Goal: Task Accomplishment & Management: Use online tool/utility

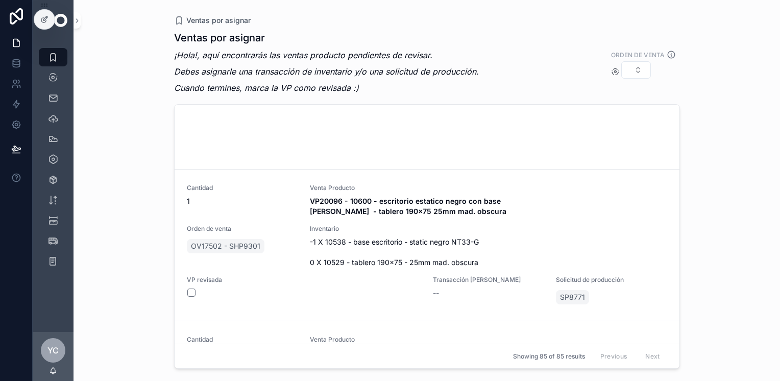
scroll to position [11821, 0]
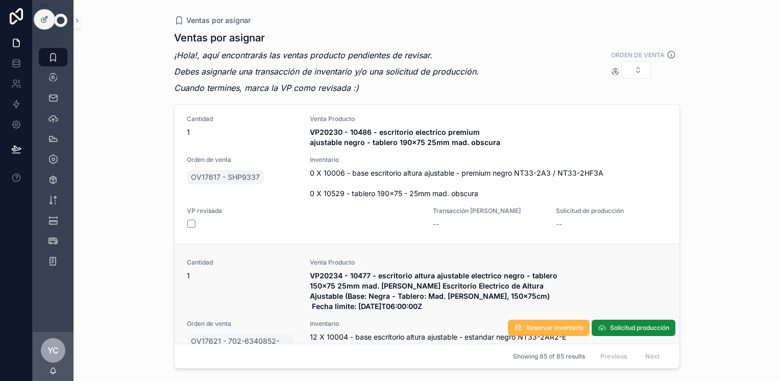
click at [542, 324] on span "Reservar inventario" at bounding box center [554, 328] width 57 height 8
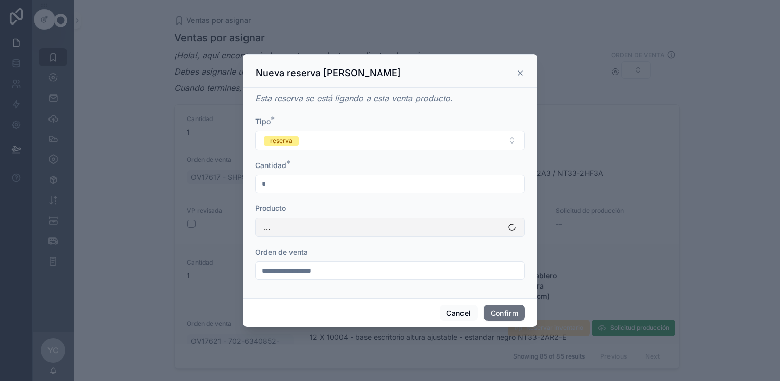
click at [327, 228] on button "..." at bounding box center [390, 226] width 270 height 19
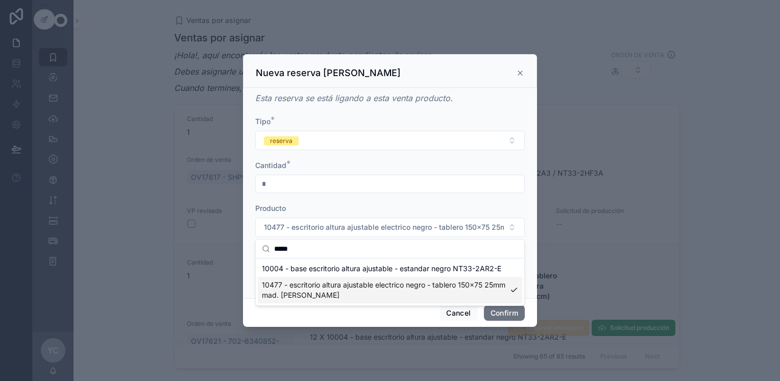
type input "*****"
click at [317, 268] on span "10004 - base escritorio altura ajustable - estandar negro NT33-2AR2-E" at bounding box center [381, 268] width 239 height 10
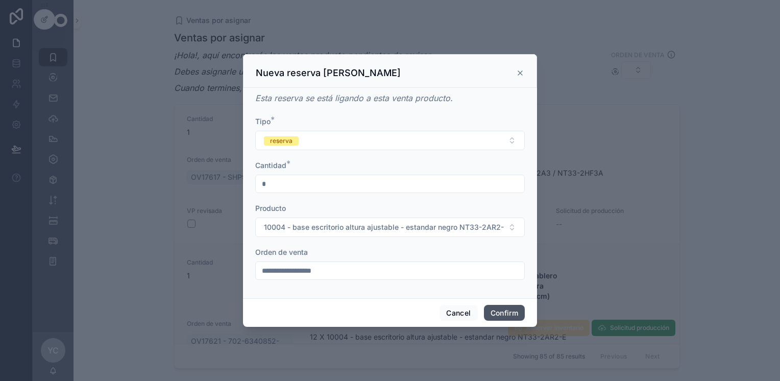
click at [504, 312] on button "Confirm" at bounding box center [504, 313] width 41 height 16
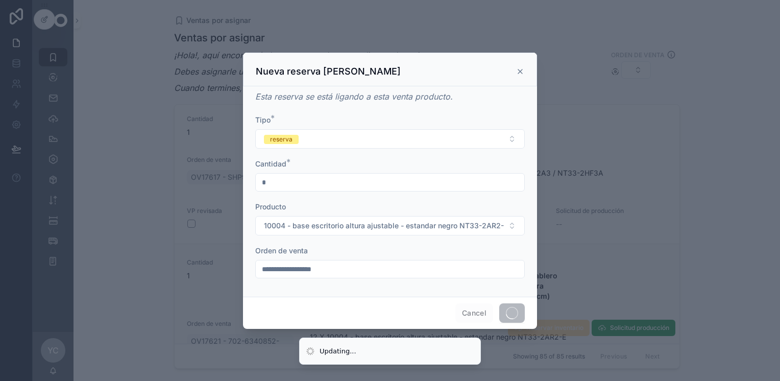
click at [370, 269] on input "**********" at bounding box center [390, 269] width 269 height 14
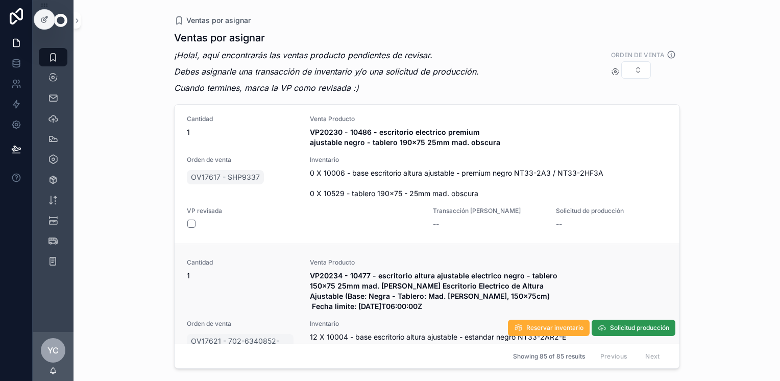
scroll to position [11829, 0]
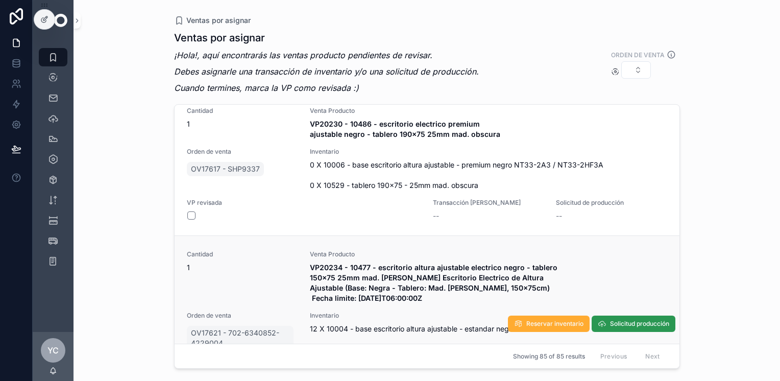
click at [619, 320] on span "Solicitud producción" at bounding box center [639, 324] width 59 height 8
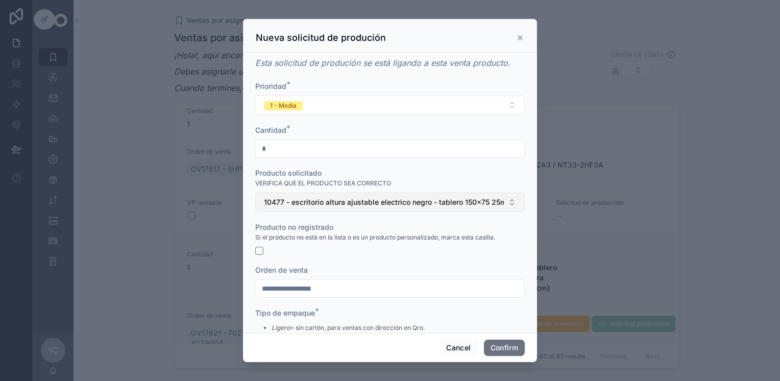
click at [332, 200] on span "10477 - escritorio altura ajustable electrico negro - tablero 150x75 25mm mad. …" at bounding box center [384, 202] width 240 height 10
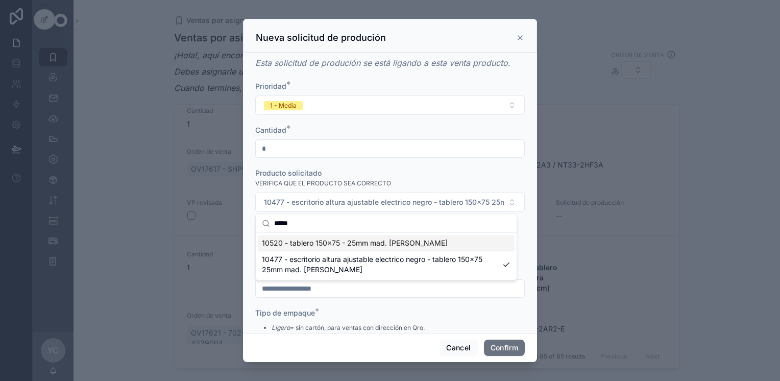
type input "*****"
click at [339, 242] on span "10520 - tablero 150x75 - 25mm mad. [PERSON_NAME]" at bounding box center [355, 243] width 186 height 10
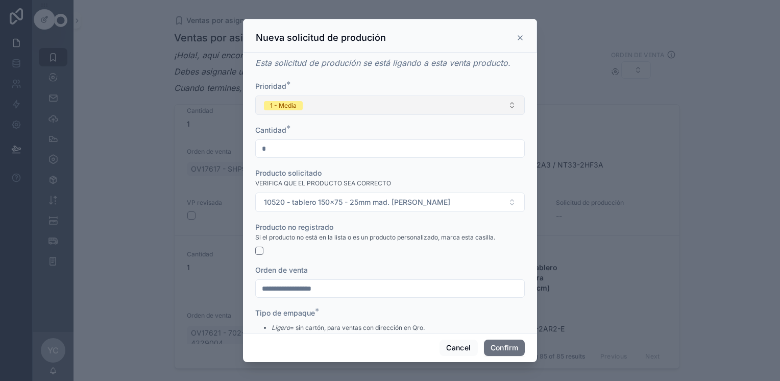
click at [298, 100] on span "1 - Media" at bounding box center [283, 105] width 39 height 10
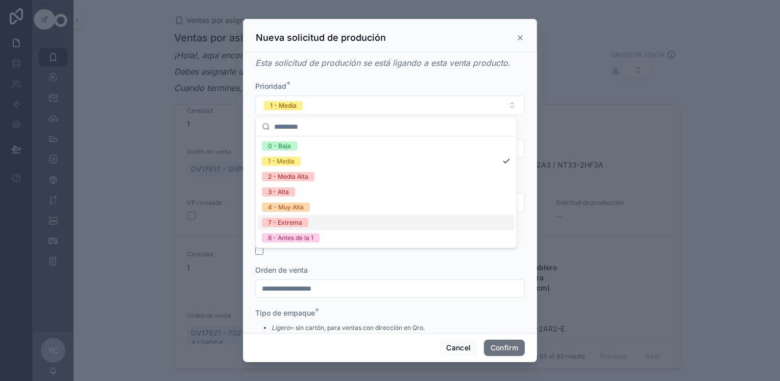
click at [320, 223] on div "7 - Extrema" at bounding box center [386, 222] width 257 height 15
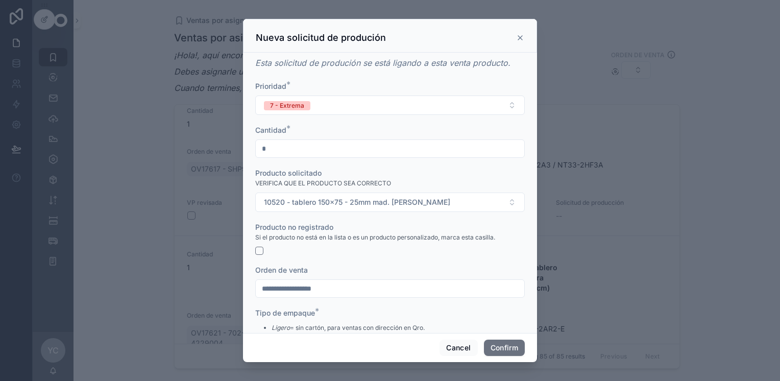
scroll to position [72, 0]
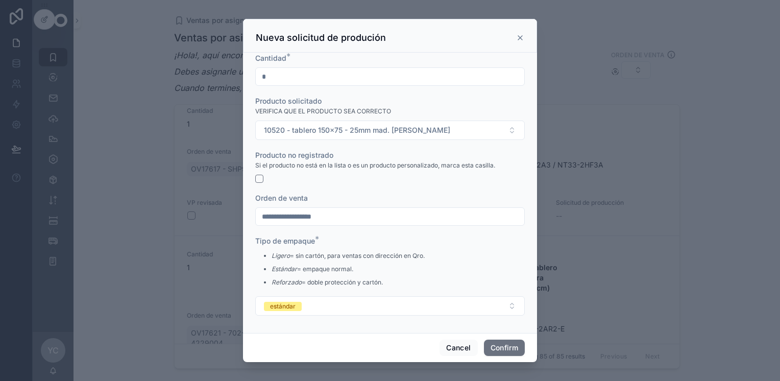
click at [341, 211] on input "**********" at bounding box center [390, 216] width 269 height 14
click at [494, 349] on button "Confirm" at bounding box center [504, 347] width 41 height 16
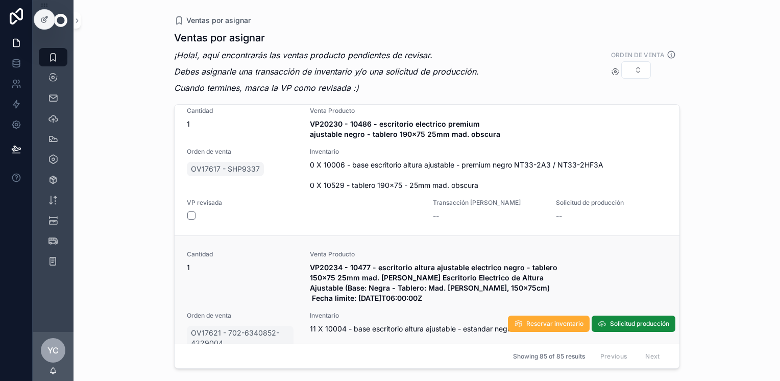
click at [192, 375] on button "scrollable content" at bounding box center [191, 379] width 8 height 8
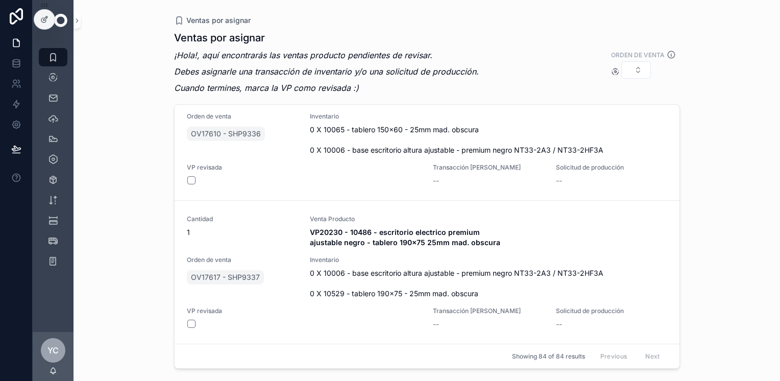
scroll to position [11667, 0]
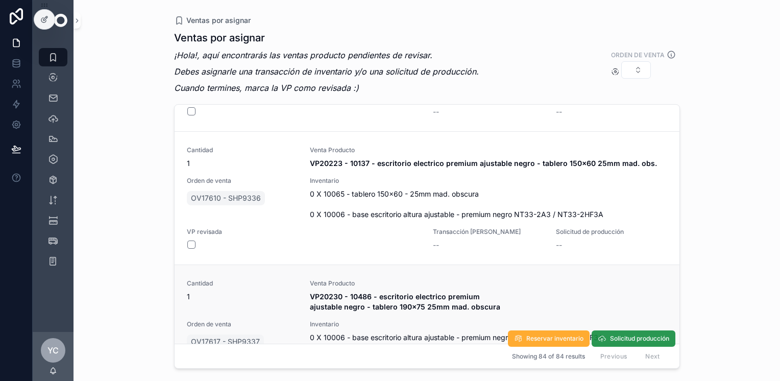
click at [622, 334] on span "Solicitud producción" at bounding box center [639, 338] width 59 height 8
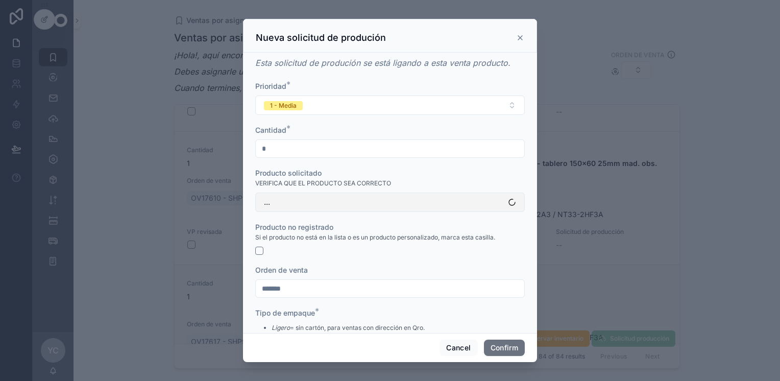
click at [353, 202] on button "..." at bounding box center [390, 201] width 270 height 19
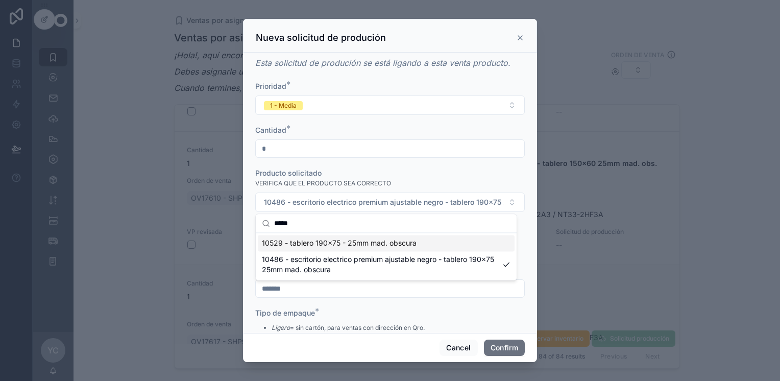
type input "*****"
click at [325, 242] on span "10529 - tablero 190x75 - 25mm mad. obscura" at bounding box center [339, 243] width 155 height 10
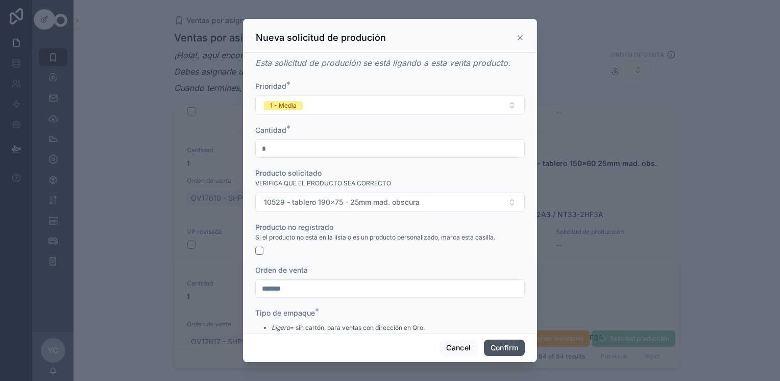
click at [498, 346] on button "Confirm" at bounding box center [504, 347] width 41 height 16
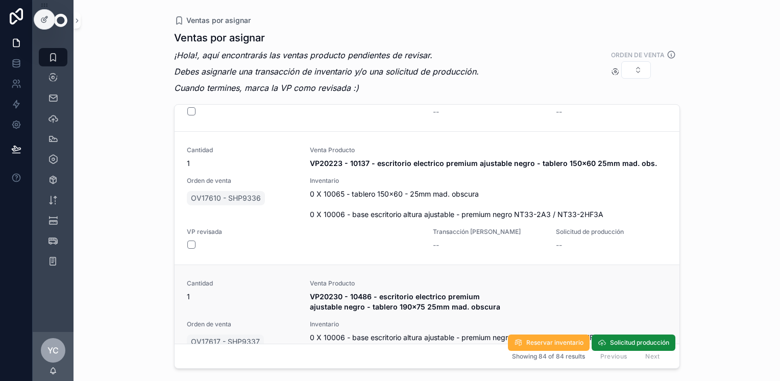
scroll to position [11564, 0]
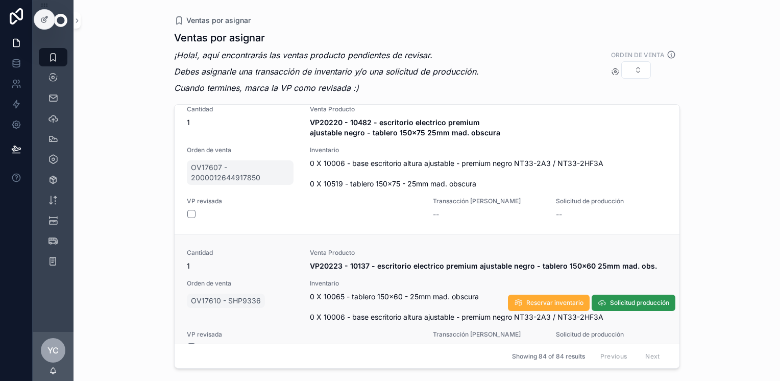
click at [621, 299] on span "Solicitud producción" at bounding box center [639, 303] width 59 height 8
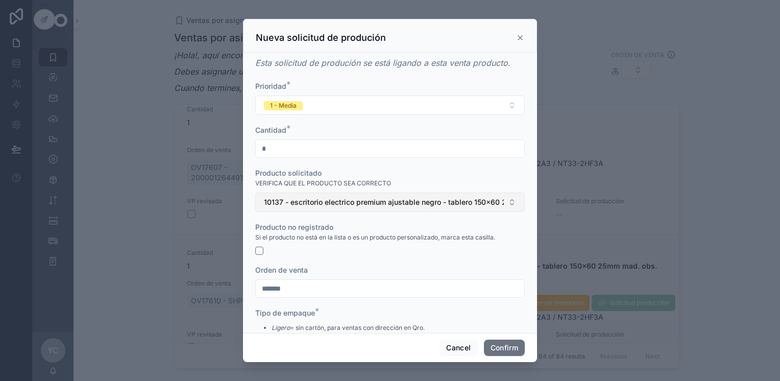
click at [394, 202] on span "10137 - escritorio electrico premium ajustable negro - tablero 150x60 25mm mad.…" at bounding box center [384, 202] width 240 height 10
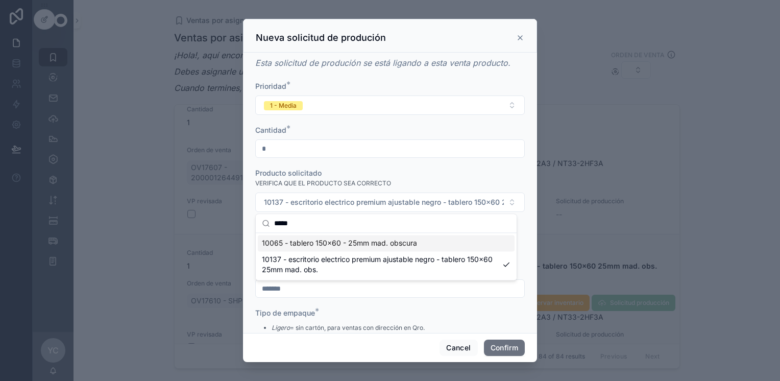
type input "*****"
click at [376, 243] on span "10065 - tablero 150x60 - 25mm mad. obscura" at bounding box center [339, 243] width 155 height 10
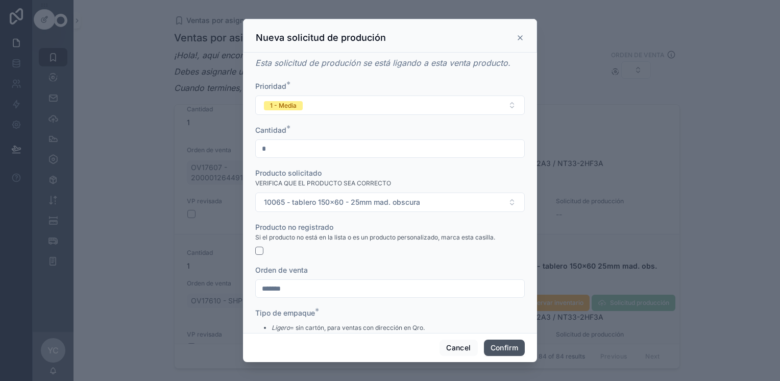
click at [509, 345] on button "Confirm" at bounding box center [504, 347] width 41 height 16
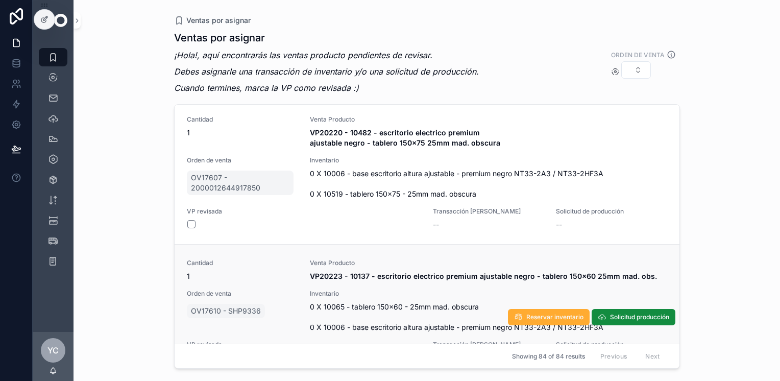
scroll to position [11411, 0]
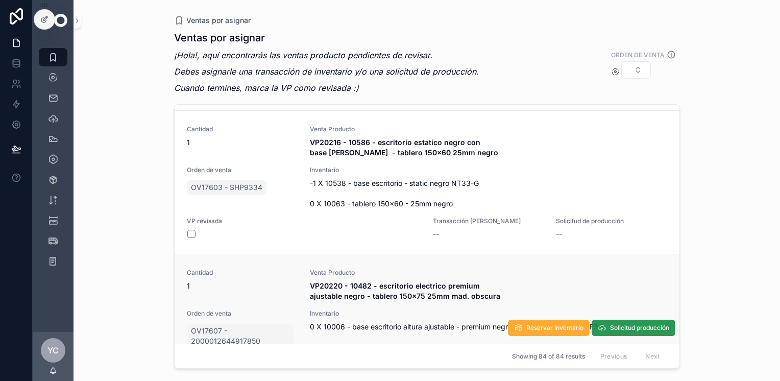
click at [643, 324] on span "Solicitud producción" at bounding box center [639, 328] width 59 height 8
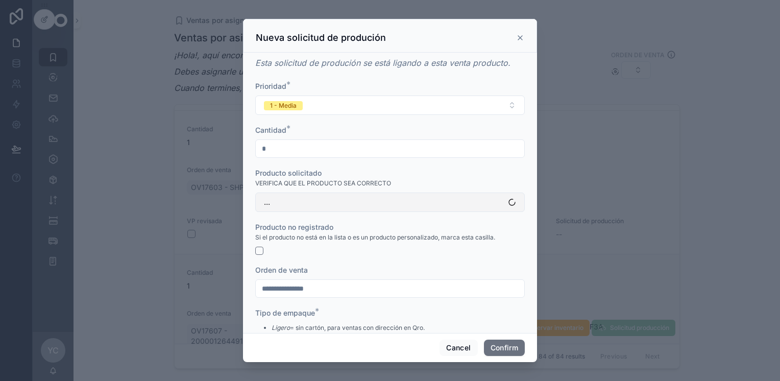
click at [376, 202] on button "..." at bounding box center [390, 201] width 270 height 19
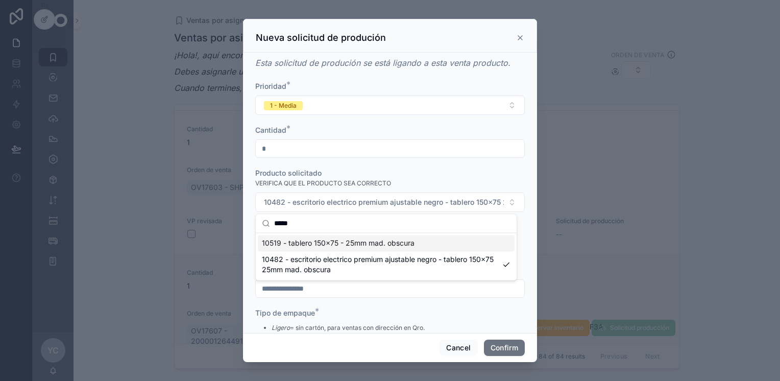
type input "*****"
click at [341, 244] on span "10519 - tablero 150x75 - 25mm mad. obscura" at bounding box center [338, 243] width 153 height 10
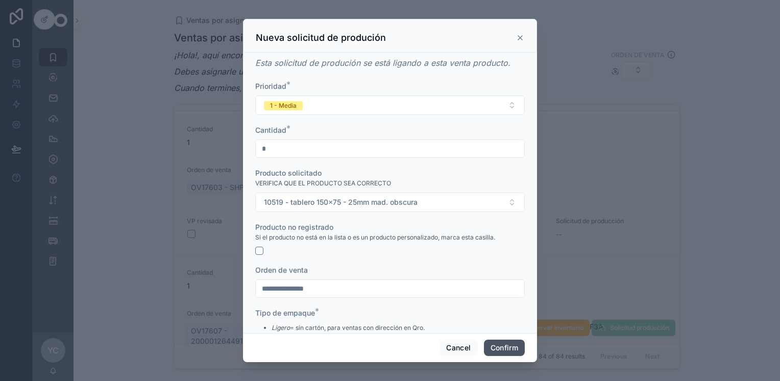
click at [508, 348] on button "Confirm" at bounding box center [504, 347] width 41 height 16
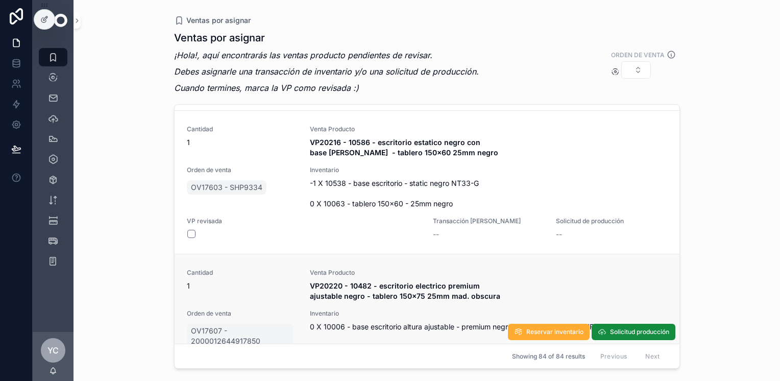
scroll to position [11309, 0]
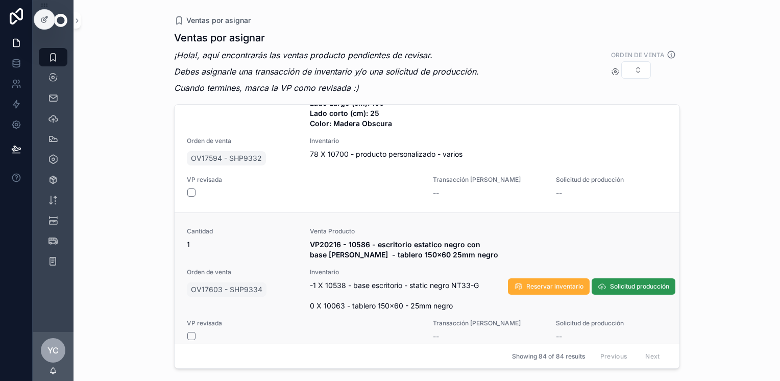
click at [627, 282] on span "Solicitud producción" at bounding box center [639, 286] width 59 height 8
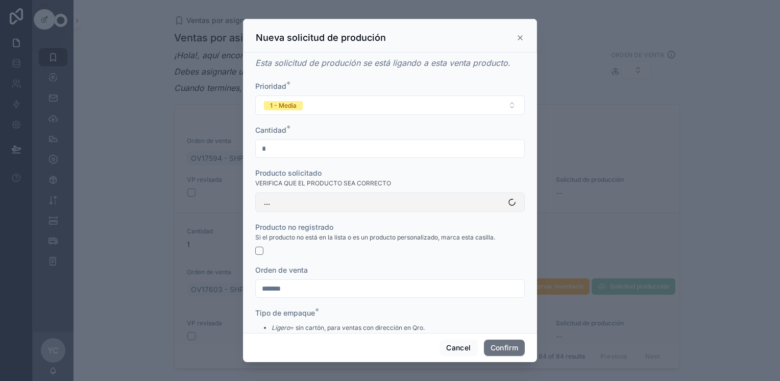
click at [359, 197] on button "..." at bounding box center [390, 201] width 270 height 19
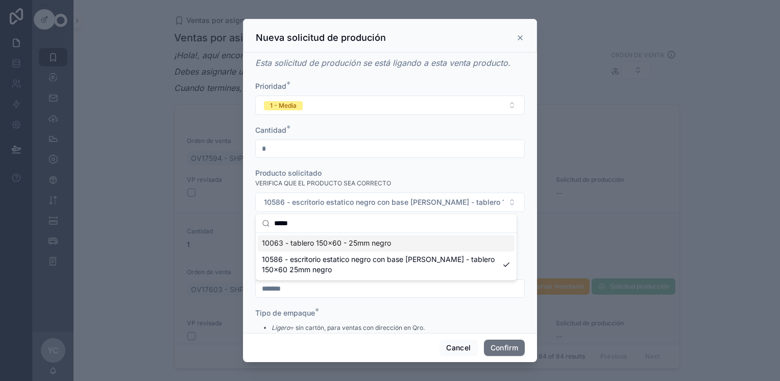
type input "*****"
click at [337, 241] on span "10063 - tablero 150x60 - 25mm negro" at bounding box center [326, 243] width 129 height 10
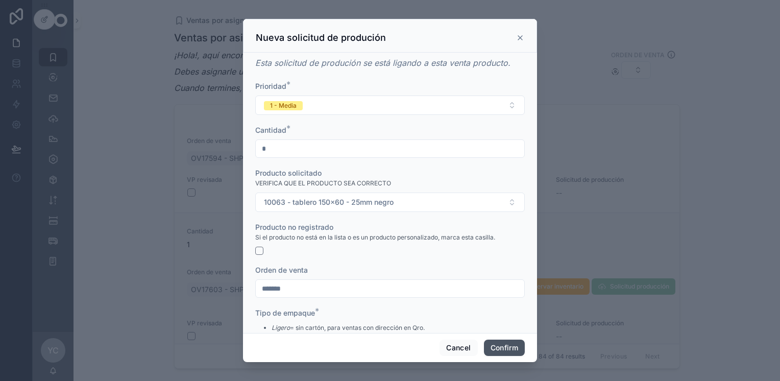
click at [509, 347] on button "Confirm" at bounding box center [504, 347] width 41 height 16
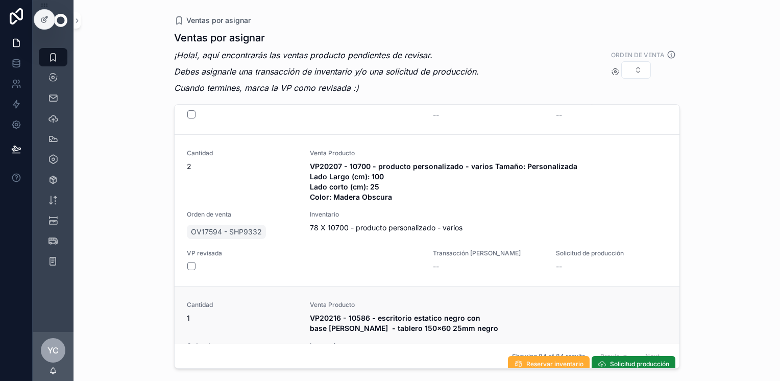
scroll to position [11207, 0]
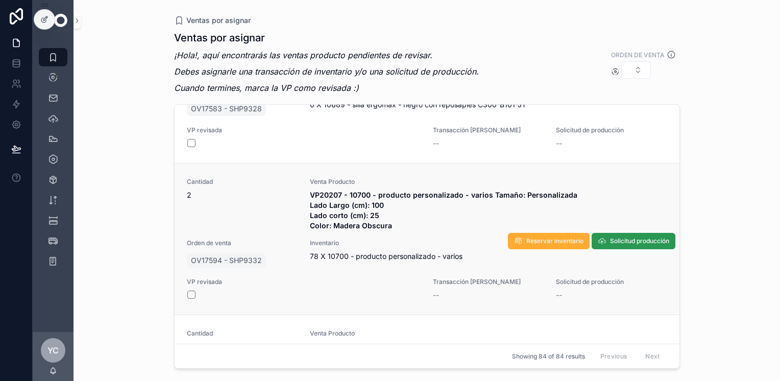
click at [627, 237] on span "Solicitud producción" at bounding box center [639, 241] width 59 height 8
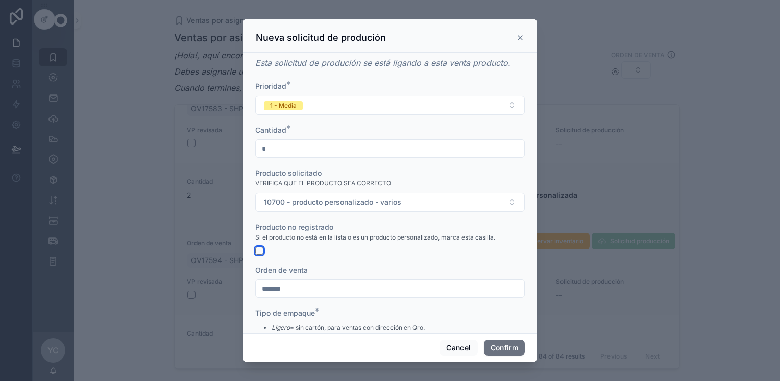
click at [259, 250] on button "button" at bounding box center [259, 251] width 8 height 8
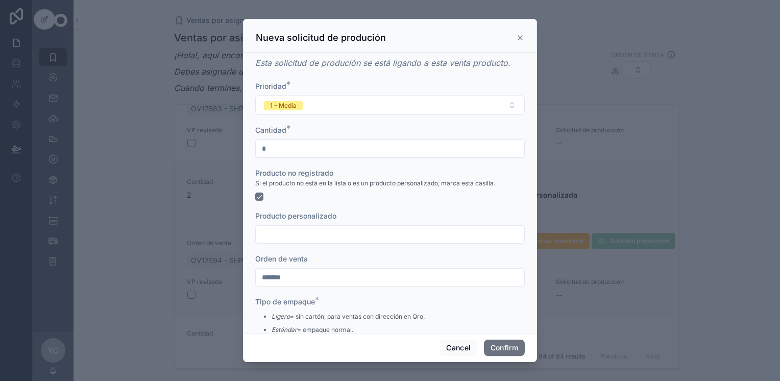
click at [308, 232] on input "text" at bounding box center [390, 234] width 269 height 14
type input "*"
type input "**********"
click at [495, 350] on button "Confirm" at bounding box center [504, 347] width 41 height 16
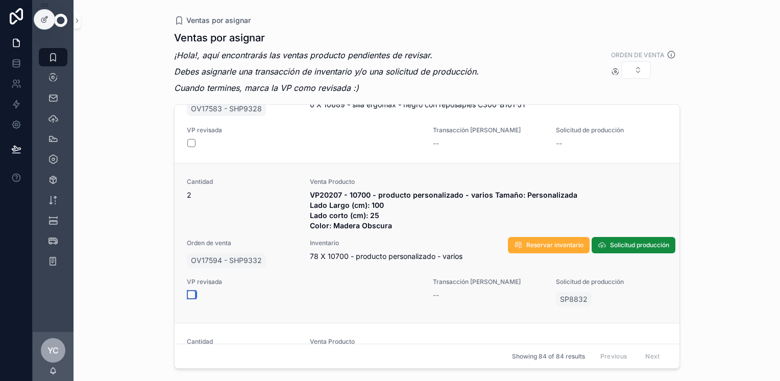
click at [190, 290] on button "scrollable content" at bounding box center [191, 294] width 8 height 8
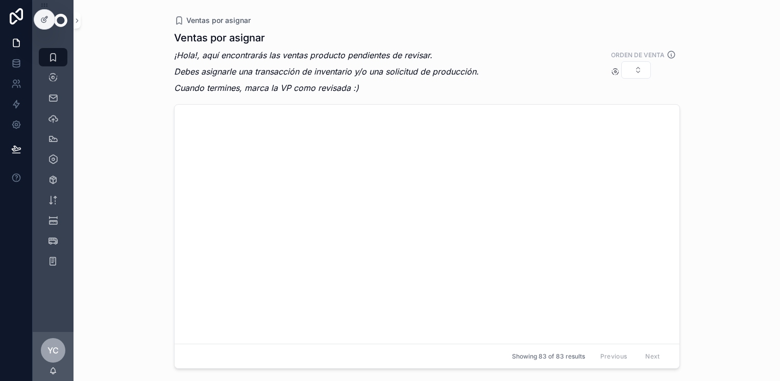
scroll to position [11548, 0]
